Goal: Task Accomplishment & Management: Manage account settings

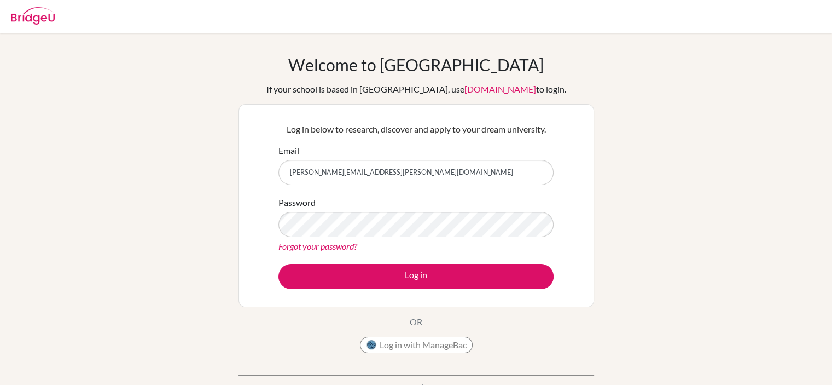
click at [497, 175] on input "[PERSON_NAME][EMAIL_ADDRESS][PERSON_NAME][DOMAIN_NAME]" at bounding box center [416, 172] width 275 height 25
type input "[EMAIL_ADDRESS][DOMAIN_NAME]"
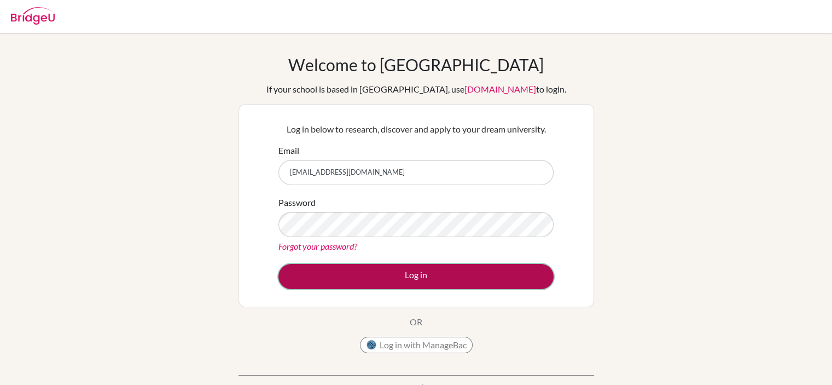
click at [418, 279] on button "Log in" at bounding box center [416, 276] width 275 height 25
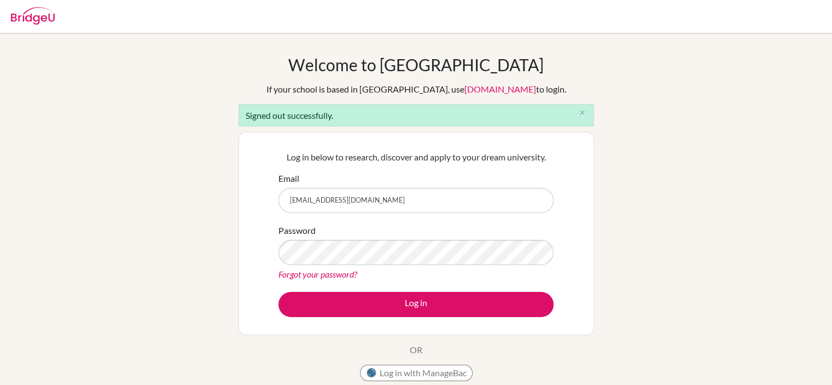
drag, startPoint x: 0, startPoint y: 0, endPoint x: 484, endPoint y: 203, distance: 525.0
click at [484, 203] on input "[EMAIL_ADDRESS][DOMAIN_NAME]" at bounding box center [416, 200] width 275 height 25
type input "[PERSON_NAME][EMAIL_ADDRESS][PERSON_NAME][DOMAIN_NAME]"
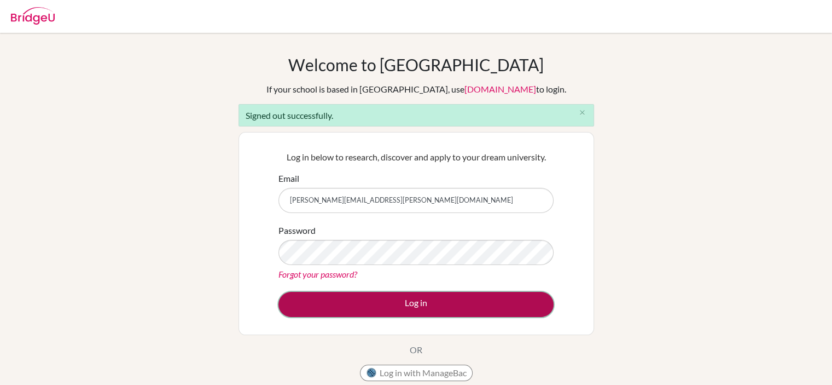
click at [421, 305] on button "Log in" at bounding box center [416, 304] width 275 height 25
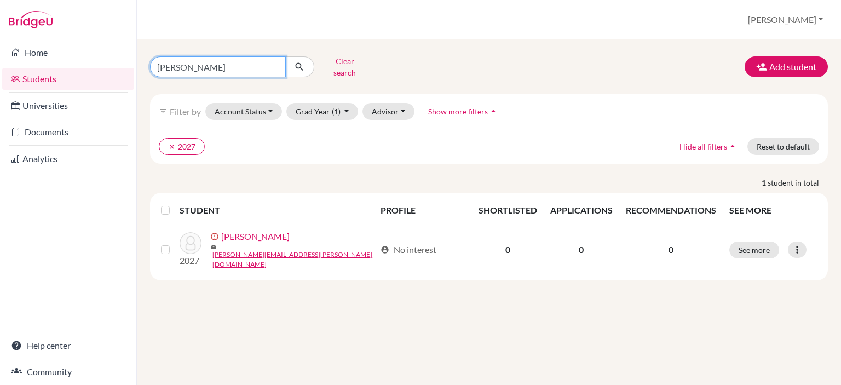
click at [275, 65] on input "caroline" at bounding box center [218, 66] width 136 height 21
type input "astrid"
click button "submit" at bounding box center [299, 66] width 29 height 21
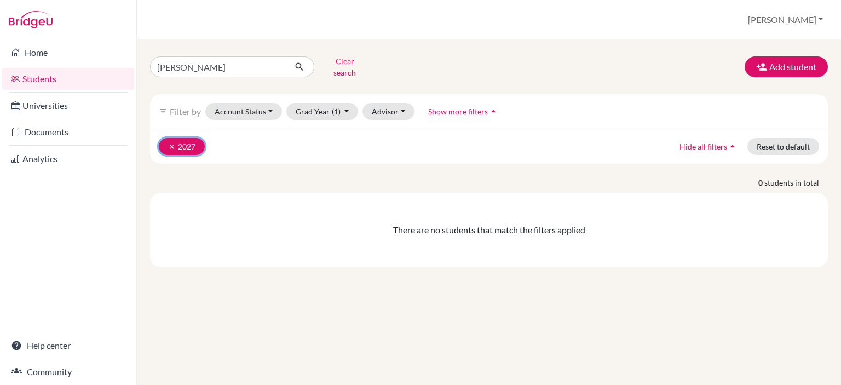
click at [169, 143] on icon "clear" at bounding box center [172, 147] width 8 height 8
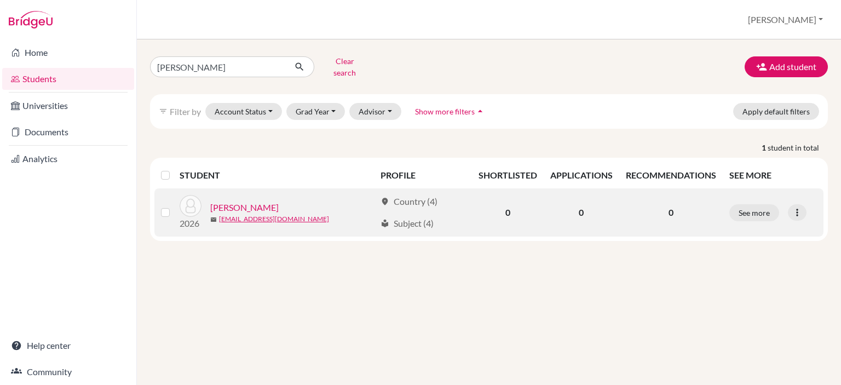
click at [258, 201] on link "Fransson, Astrid" at bounding box center [244, 207] width 68 height 13
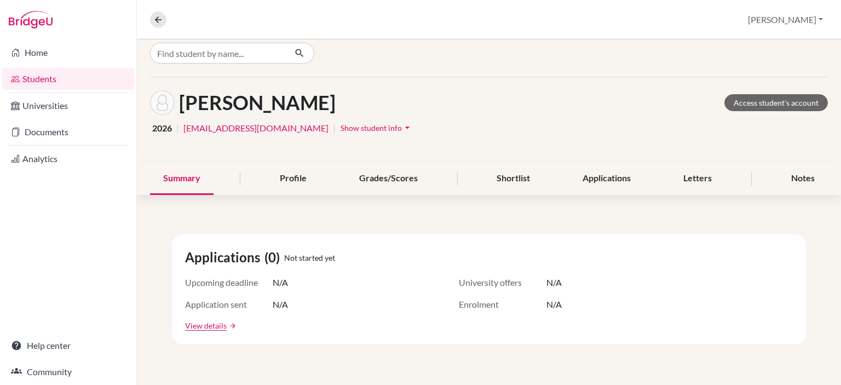
scroll to position [10, 0]
click at [402, 128] on span "Show student info" at bounding box center [370, 127] width 61 height 9
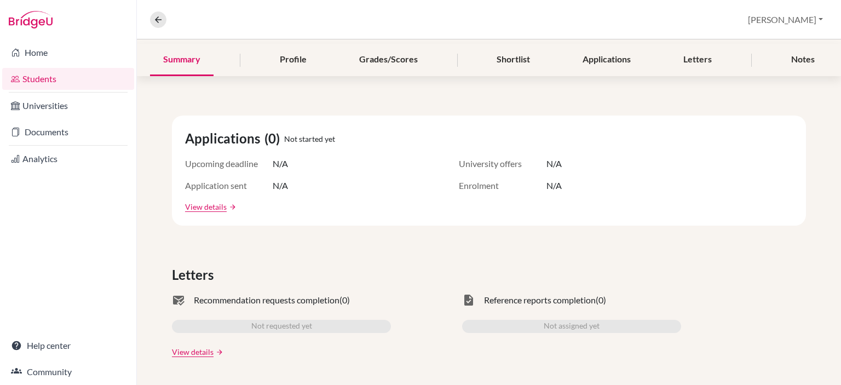
scroll to position [0, 0]
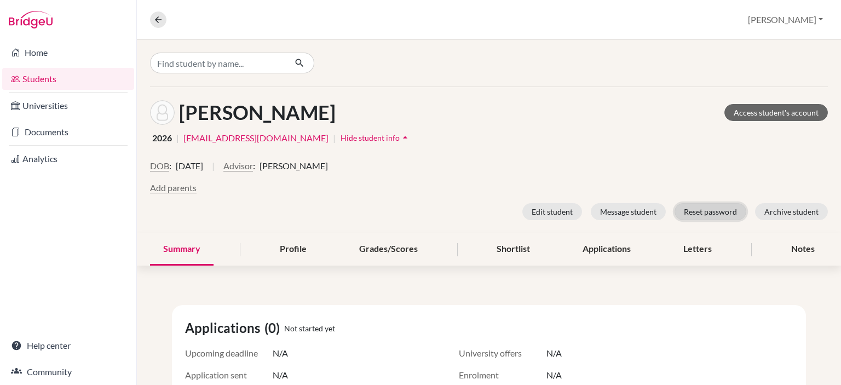
click at [714, 210] on button "Reset password" at bounding box center [710, 211] width 72 height 17
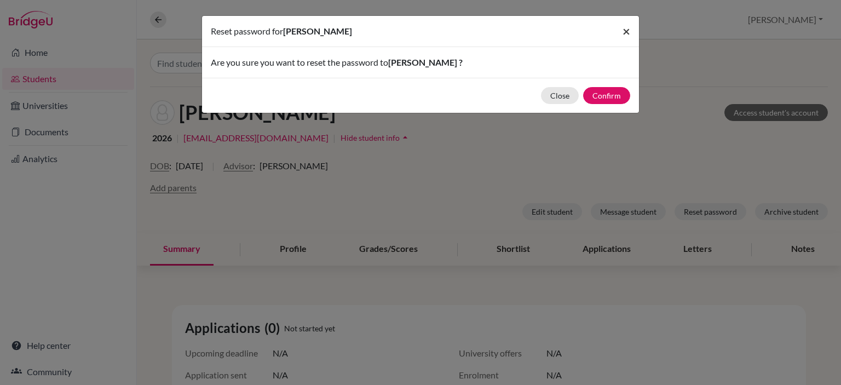
click at [632, 32] on button "×" at bounding box center [626, 31] width 25 height 31
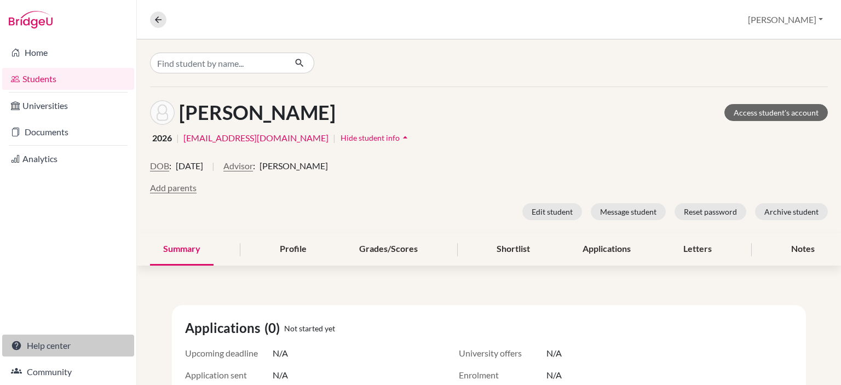
click at [59, 343] on link "Help center" at bounding box center [68, 345] width 132 height 22
click at [806, 23] on button "[PERSON_NAME]" at bounding box center [785, 19] width 85 height 21
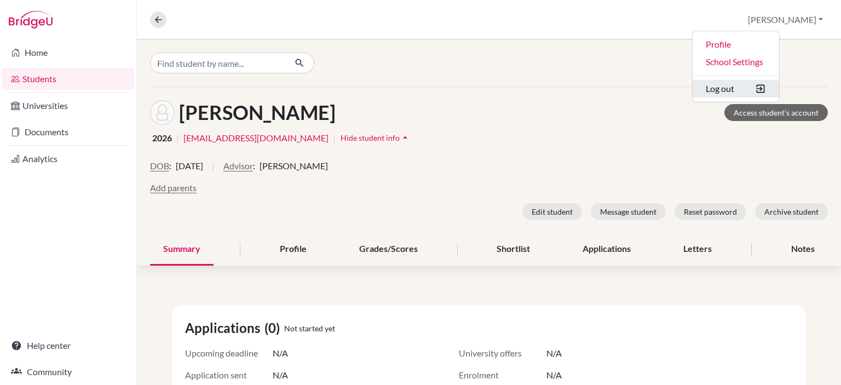
click at [773, 92] on button "Log out" at bounding box center [735, 89] width 86 height 18
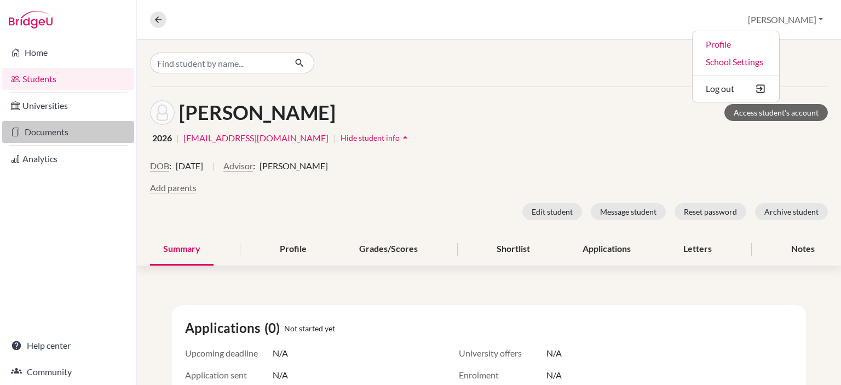
click at [55, 126] on link "Documents" at bounding box center [68, 132] width 132 height 22
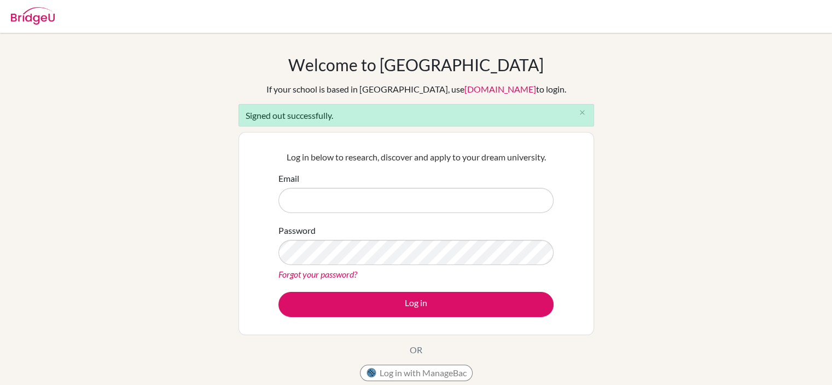
type input "[PERSON_NAME][EMAIL_ADDRESS][PERSON_NAME][DOMAIN_NAME]"
click at [352, 276] on link "Forgot your password?" at bounding box center [318, 274] width 79 height 10
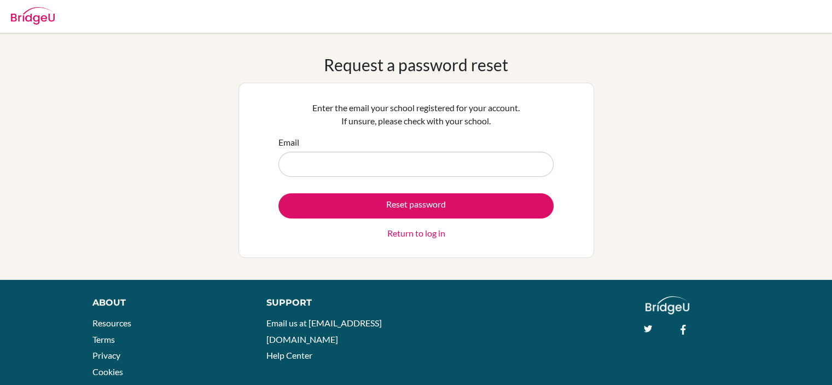
click at [252, 252] on div "Enter the email your school registered for your account. If unsure, please chec…" at bounding box center [417, 170] width 356 height 175
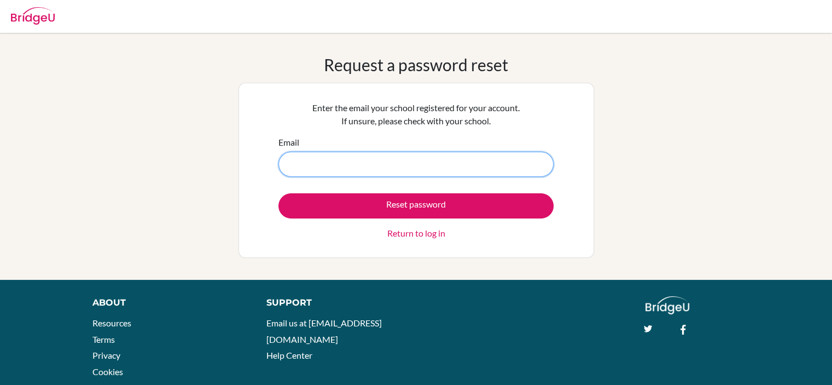
paste input "astriddewihedvig.fransson@utb.helsingborg.se"
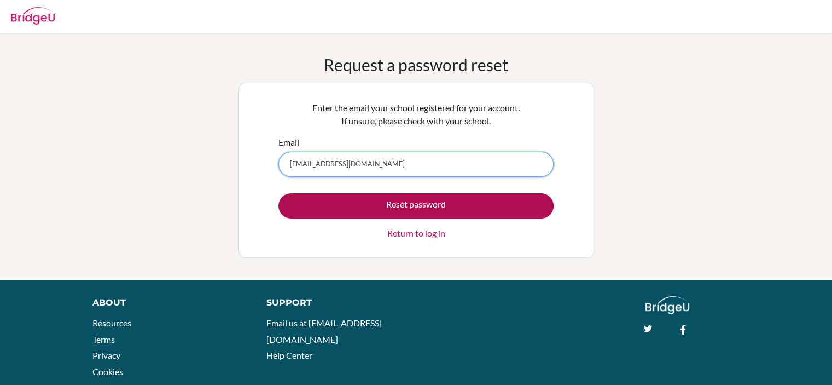
type input "astriddewihedvig.fransson@utb.helsingborg.se"
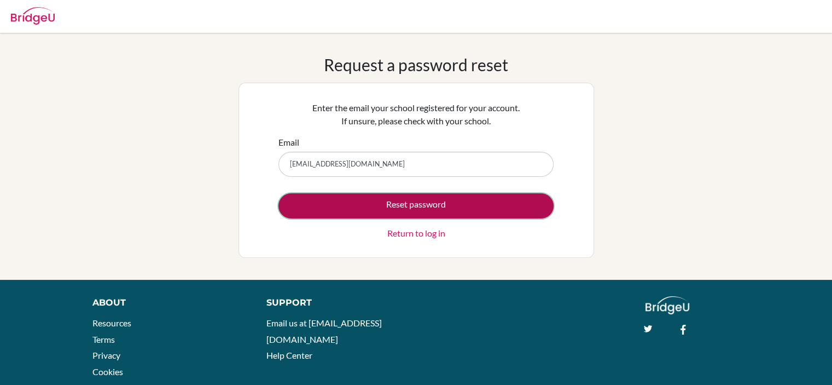
click at [420, 204] on button "Reset password" at bounding box center [416, 205] width 275 height 25
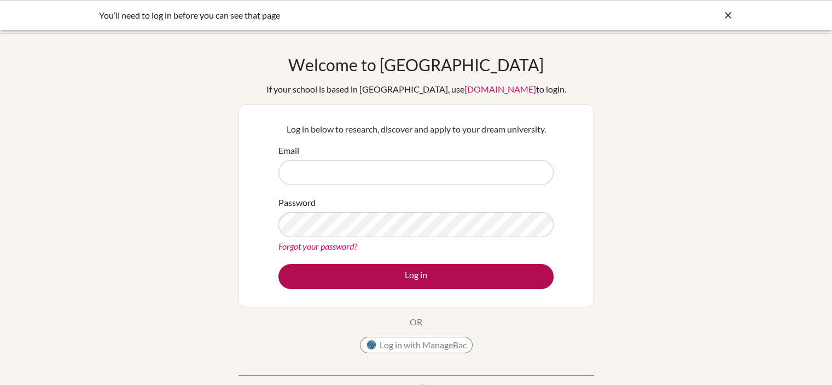
type input "[PERSON_NAME][EMAIL_ADDRESS][PERSON_NAME][DOMAIN_NAME]"
click at [425, 273] on button "Log in" at bounding box center [416, 276] width 275 height 25
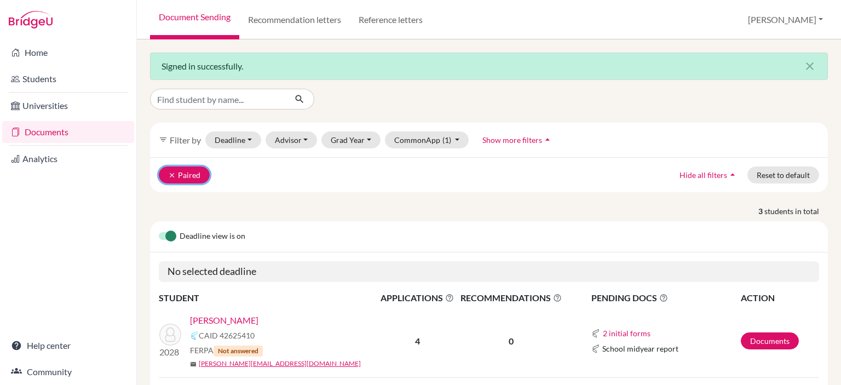
click at [171, 172] on icon "clear" at bounding box center [172, 175] width 8 height 8
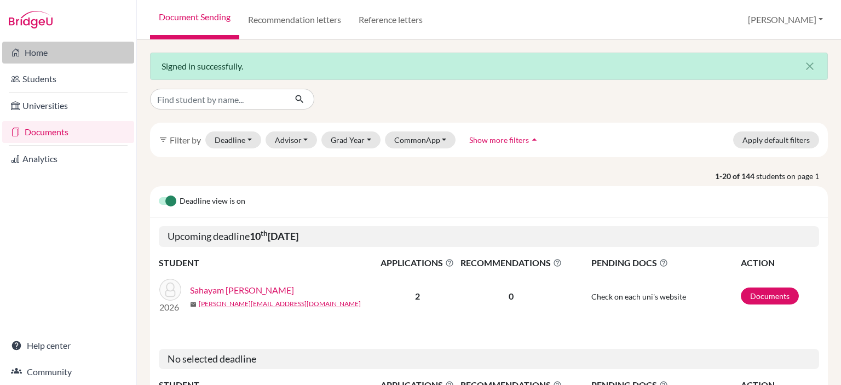
click at [41, 48] on link "Home" at bounding box center [68, 53] width 132 height 22
